Goal: Information Seeking & Learning: Learn about a topic

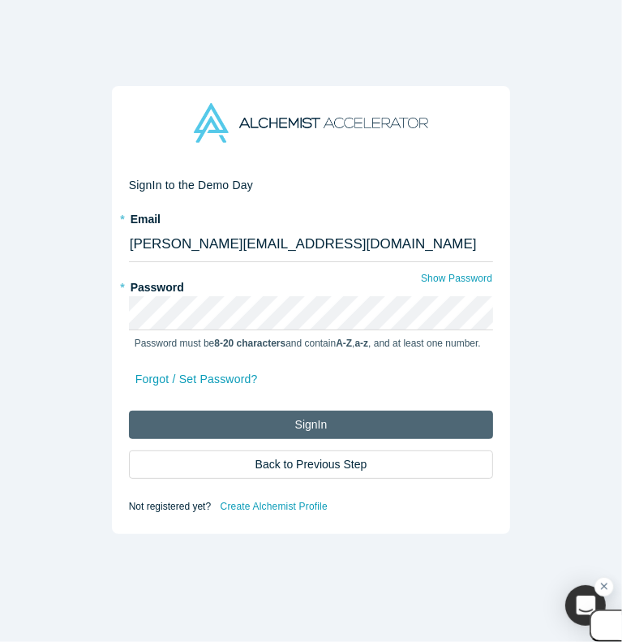
click at [461, 414] on button "Sign In" at bounding box center [311, 425] width 365 height 28
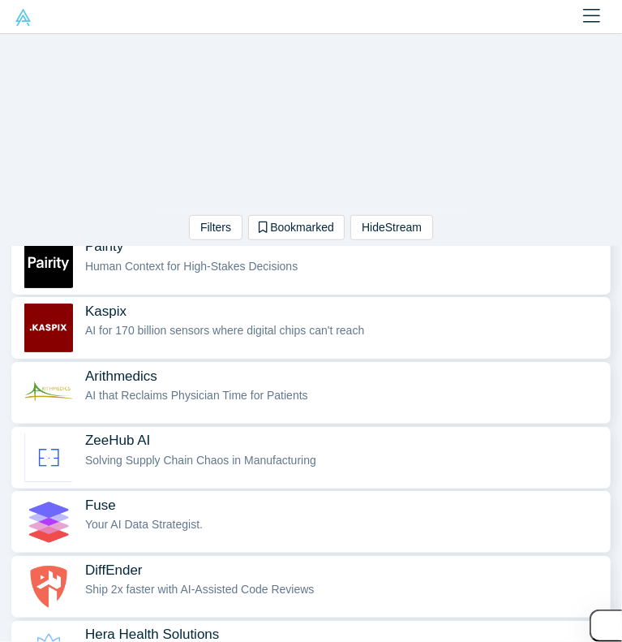
scroll to position [392, 0]
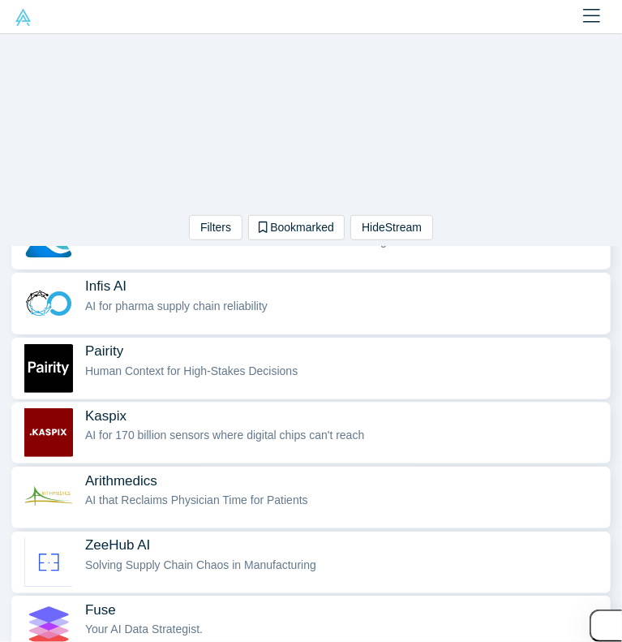
click at [373, 427] on div "AI for 170 billion sensors where digital chips can't reach" at bounding box center [344, 435] width 518 height 17
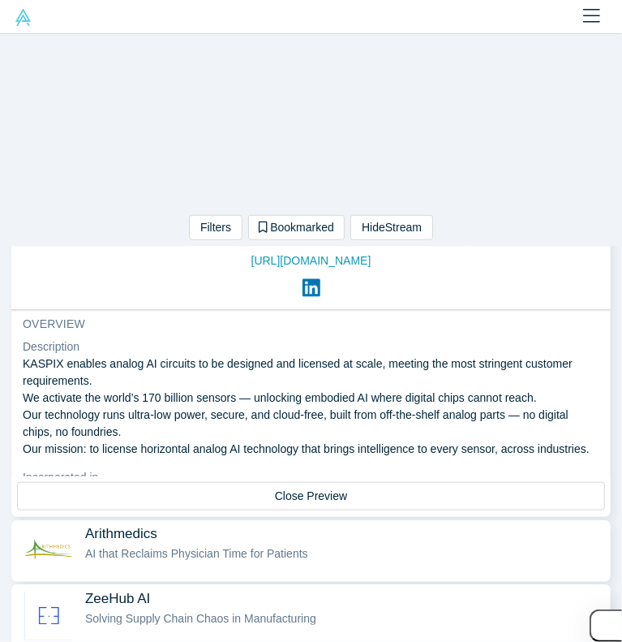
scroll to position [557, 0]
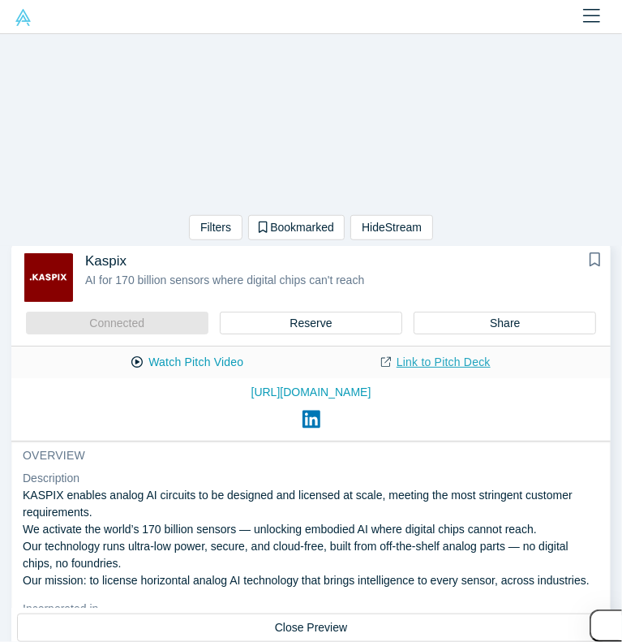
click at [421, 352] on link "Link to Pitch Deck" at bounding box center [436, 362] width 144 height 28
